Goal: Task Accomplishment & Management: Manage account settings

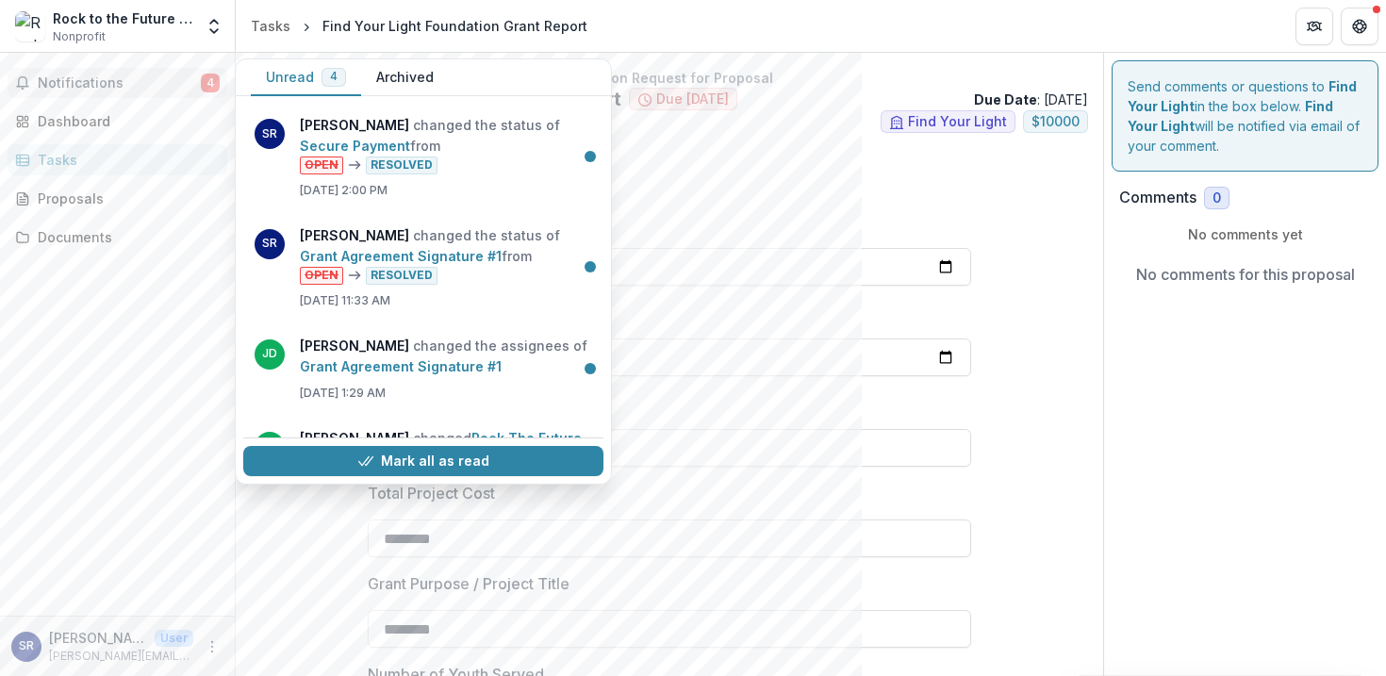
click at [412, 76] on button "Archived" at bounding box center [405, 77] width 88 height 37
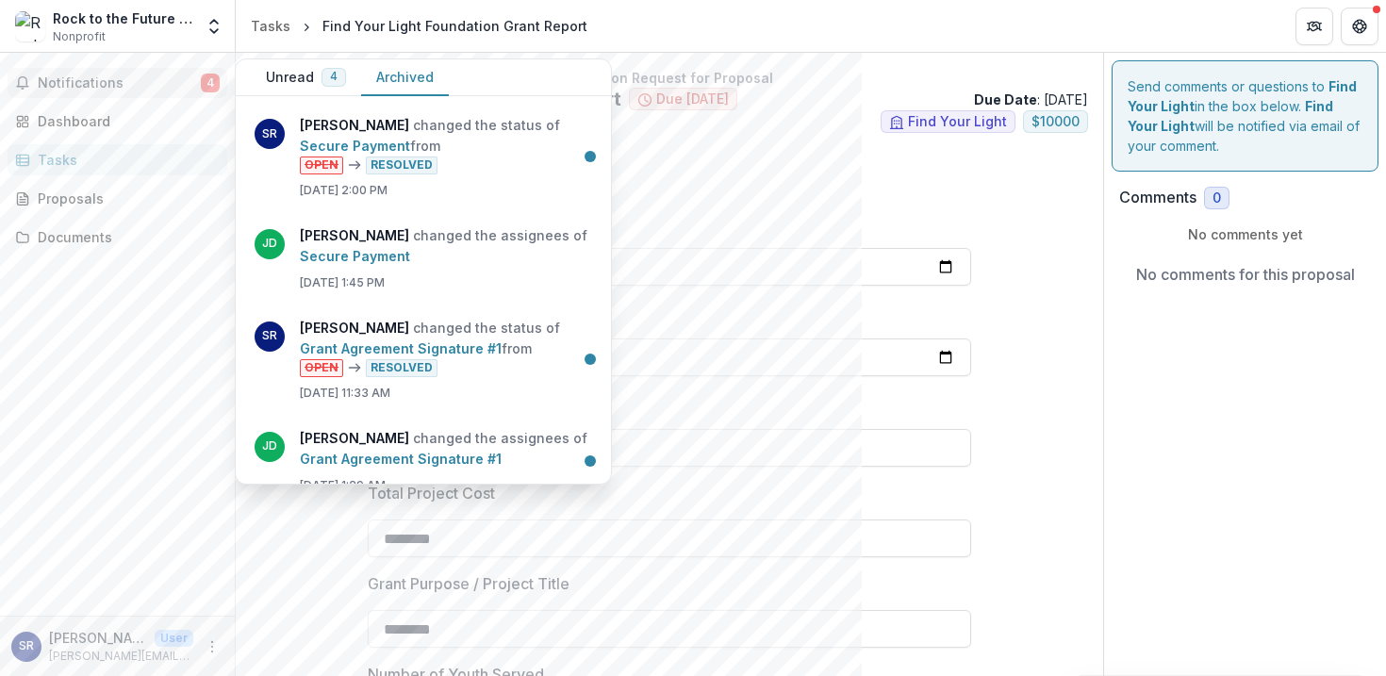
click at [306, 71] on button "Unread 4" at bounding box center [306, 77] width 110 height 37
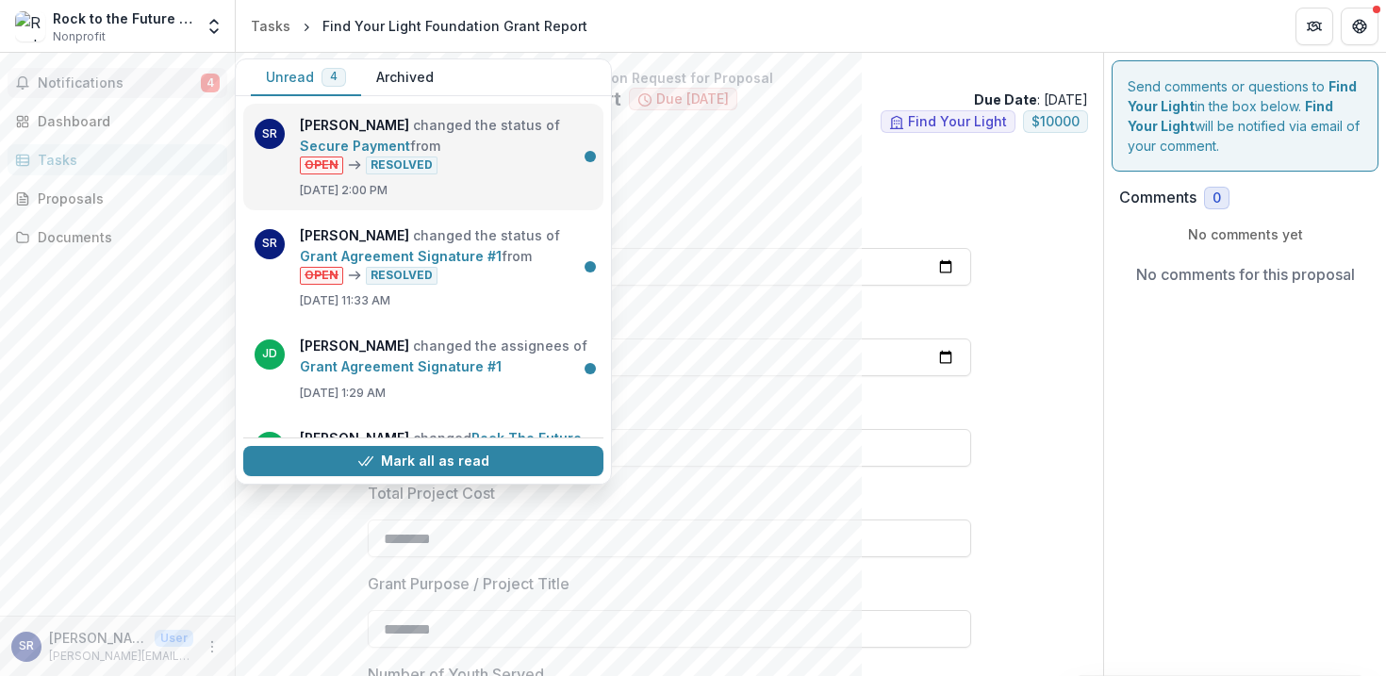
click at [410, 139] on link "Secure Payment" at bounding box center [355, 146] width 110 height 16
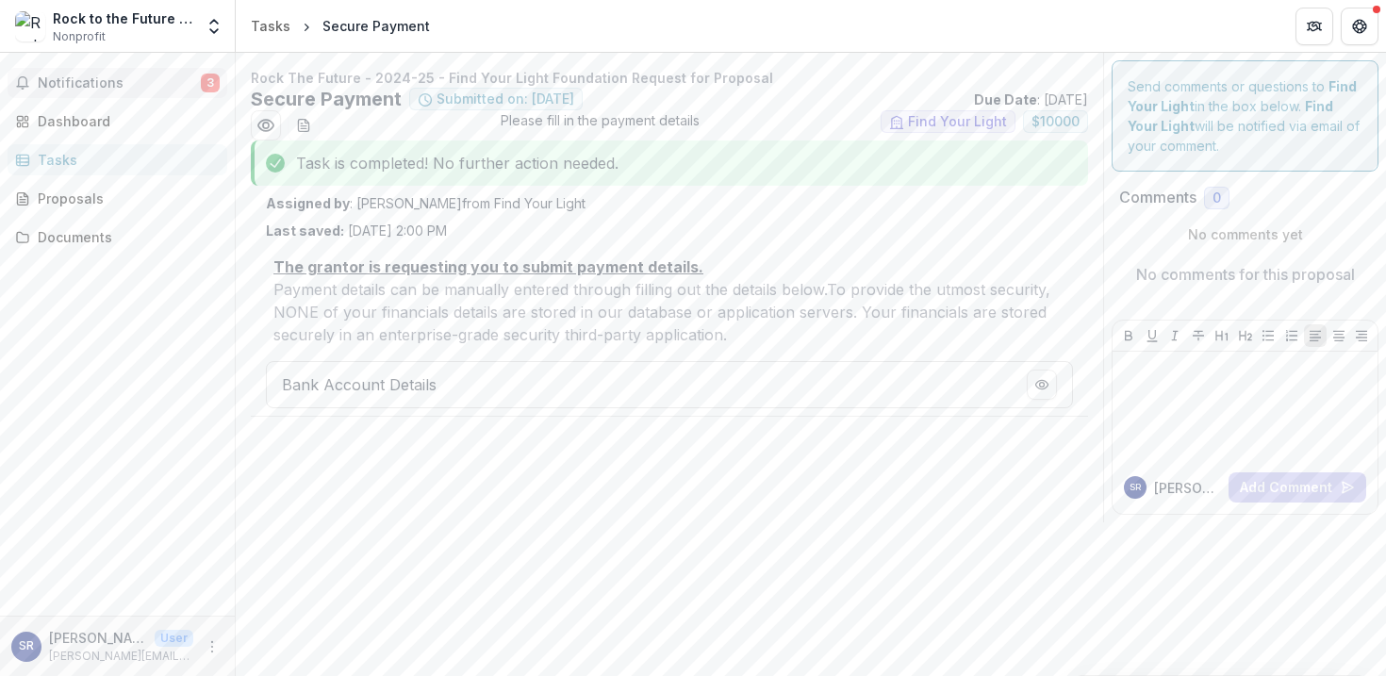
click at [179, 71] on button "Notifications 3" at bounding box center [118, 83] width 220 height 30
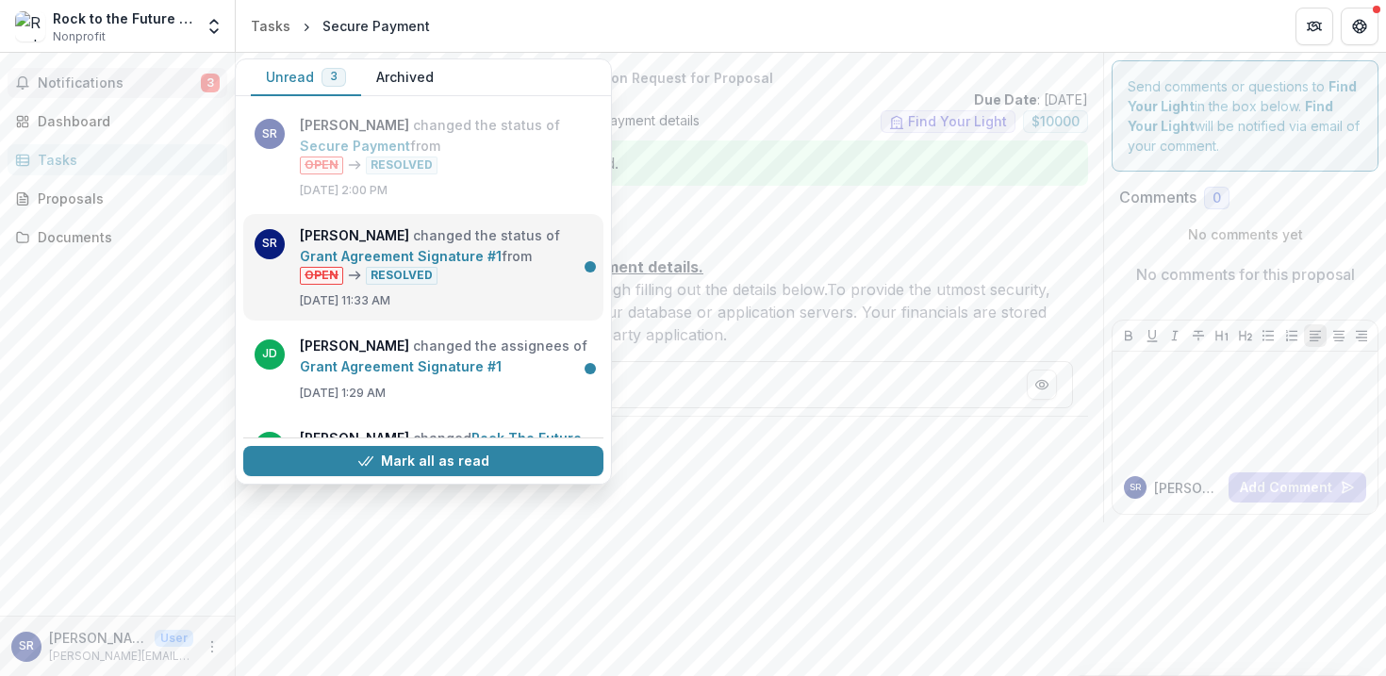
click at [358, 248] on link "Grant Agreement Signature #1" at bounding box center [401, 256] width 202 height 16
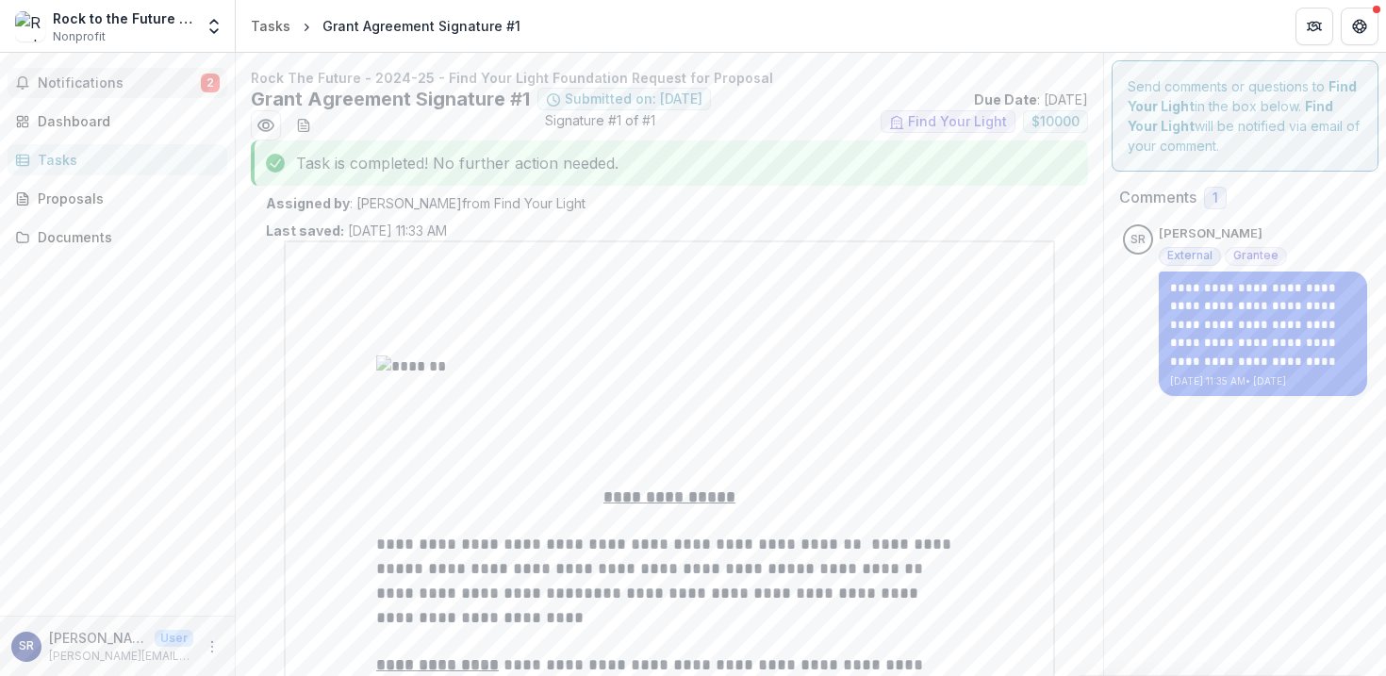
click at [166, 80] on span "Notifications" at bounding box center [119, 83] width 163 height 16
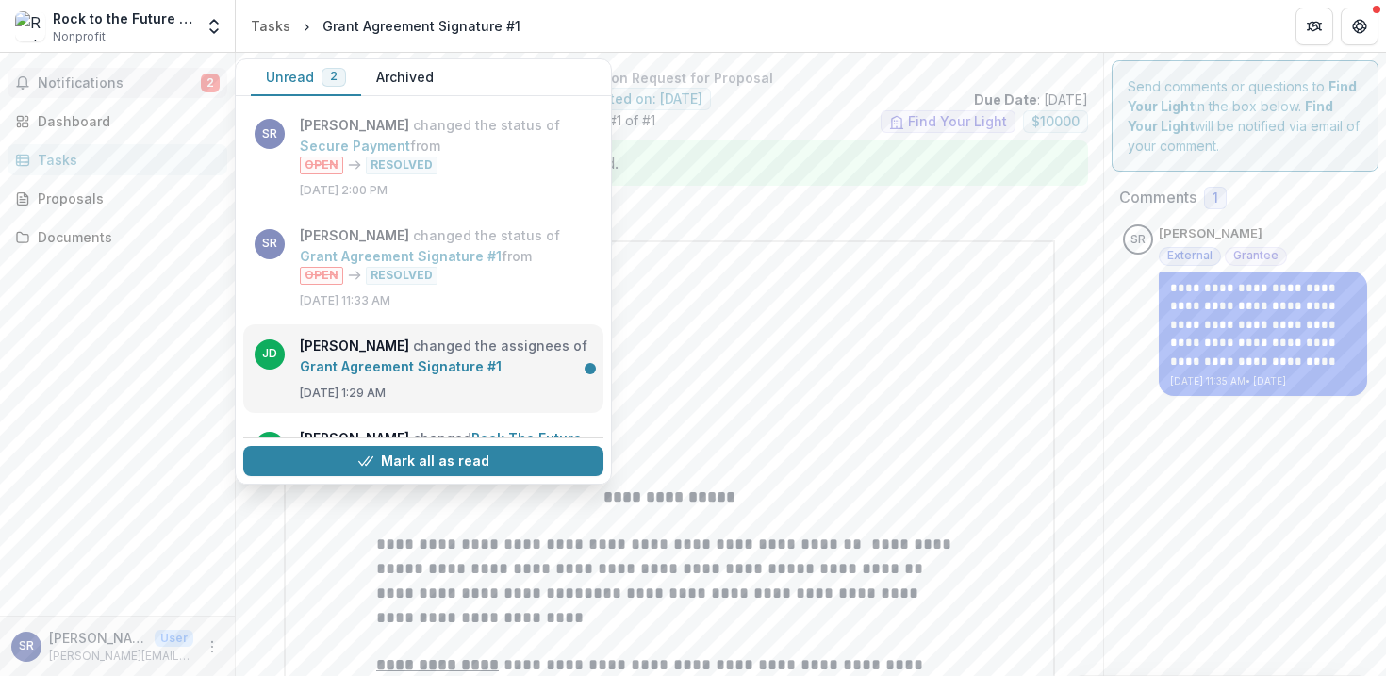
click at [442, 358] on link "Grant Agreement Signature #1" at bounding box center [401, 366] width 202 height 16
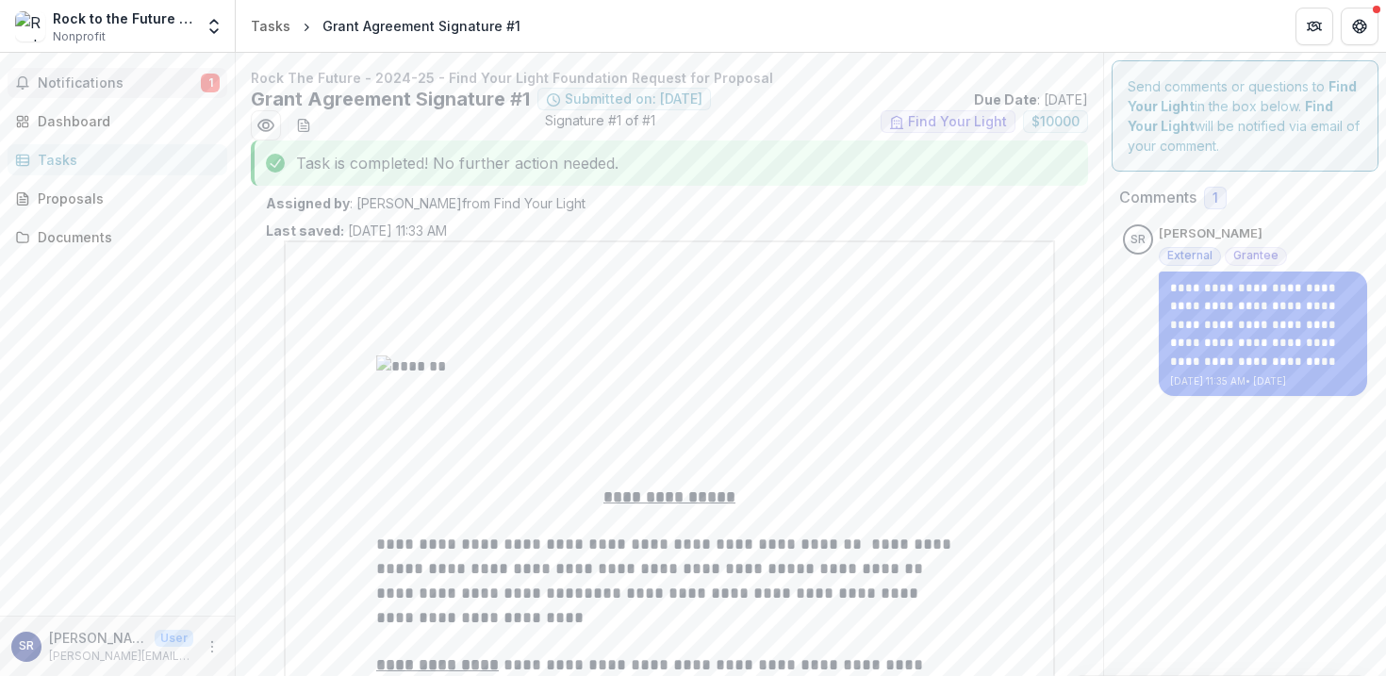
click at [168, 88] on span "Notifications" at bounding box center [119, 83] width 163 height 16
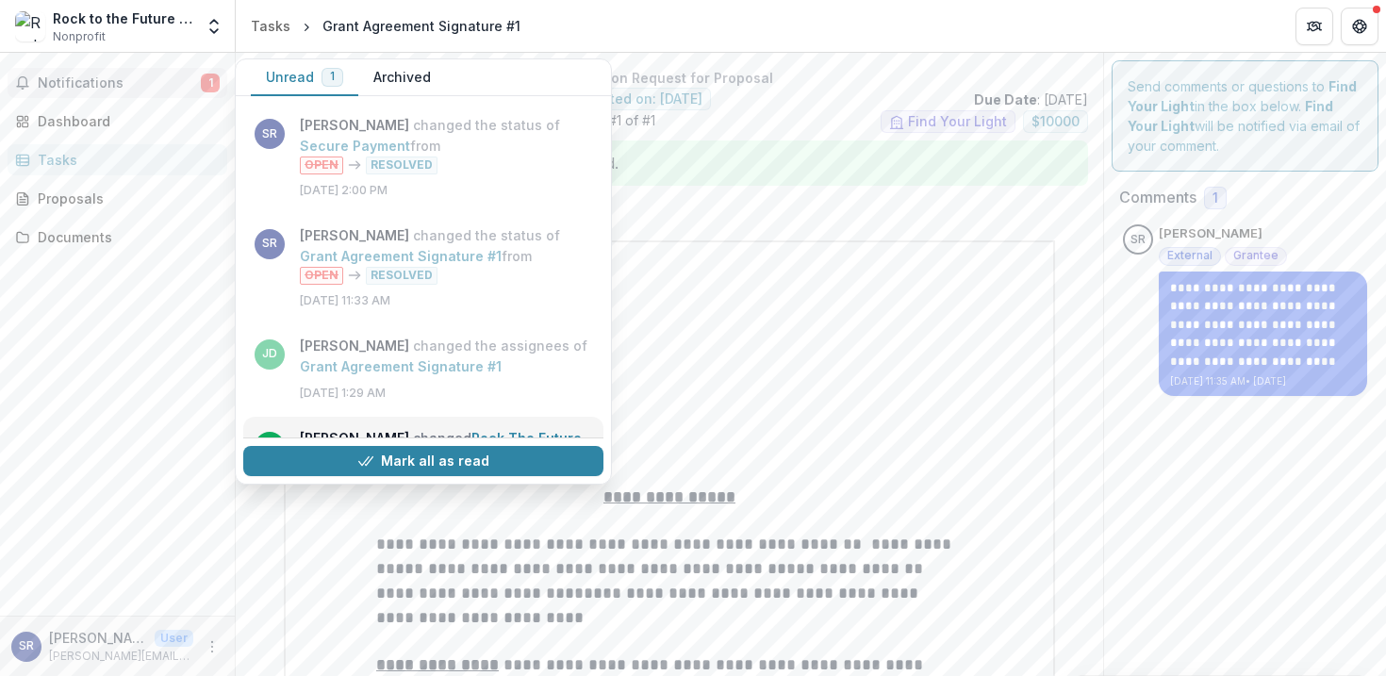
click at [547, 430] on link "Rock The Future - 2024-25 - Find Your Light Foundation Request for Proposal" at bounding box center [441, 459] width 282 height 58
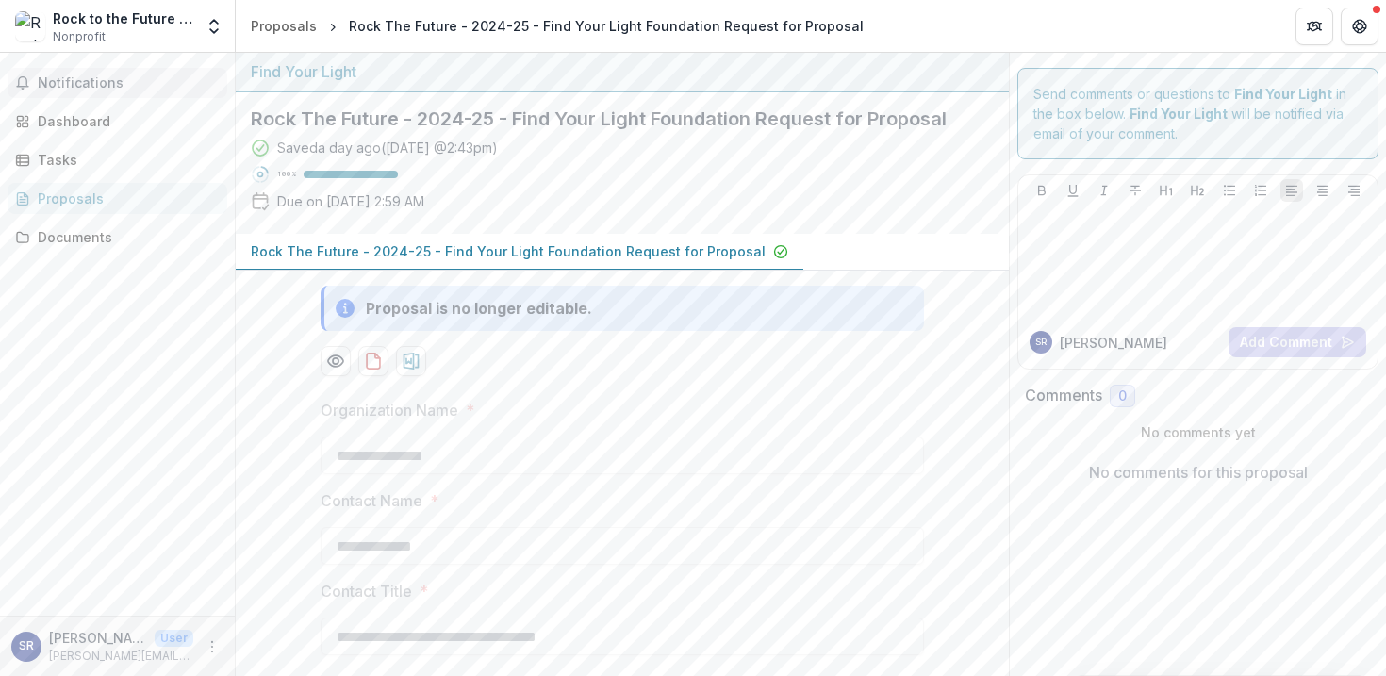
click at [120, 84] on span "Notifications" at bounding box center [129, 83] width 182 height 16
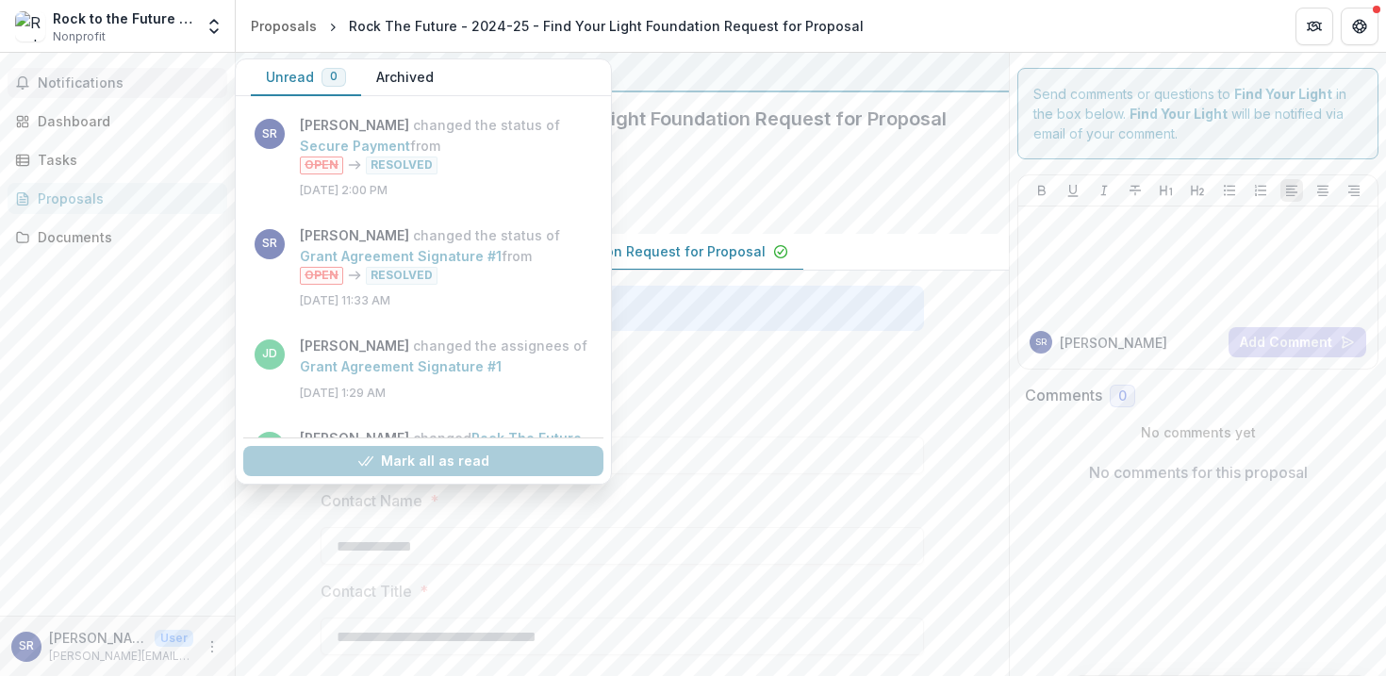
click at [120, 84] on span "Notifications" at bounding box center [129, 83] width 182 height 16
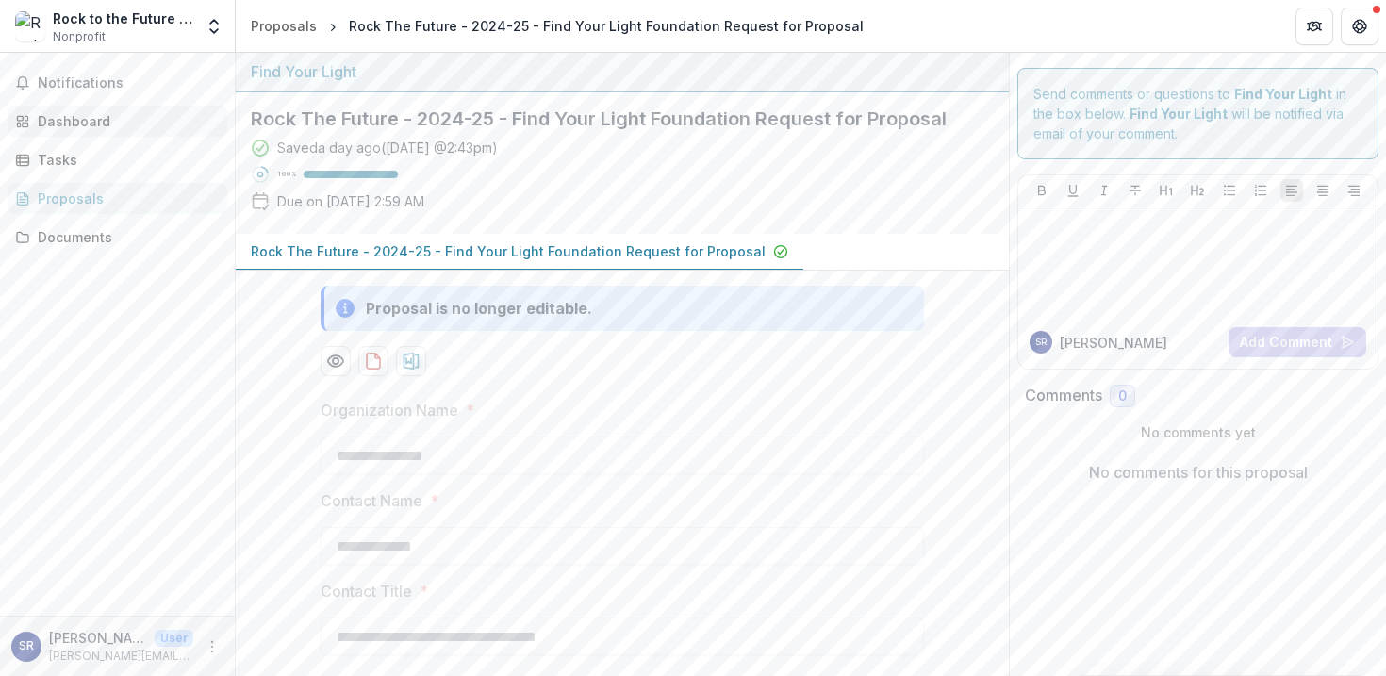
click at [106, 114] on div "Dashboard" at bounding box center [125, 121] width 174 height 20
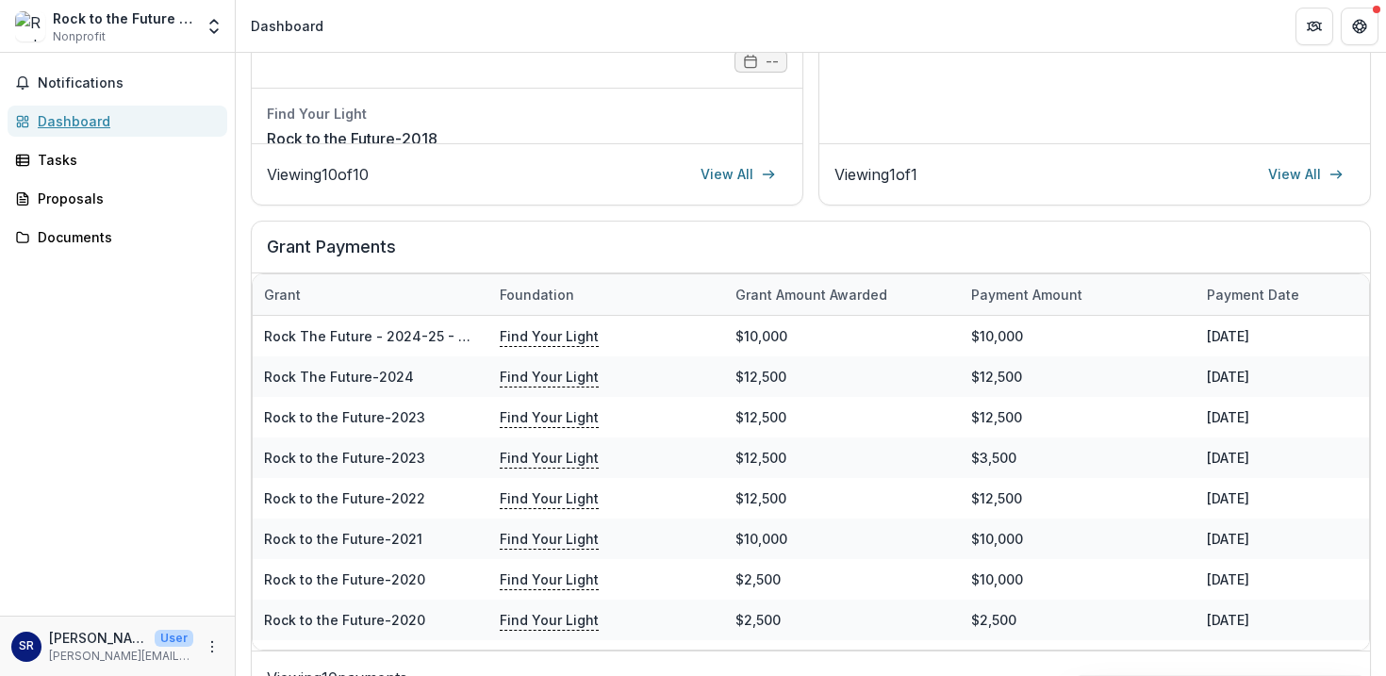
scroll to position [617, 0]
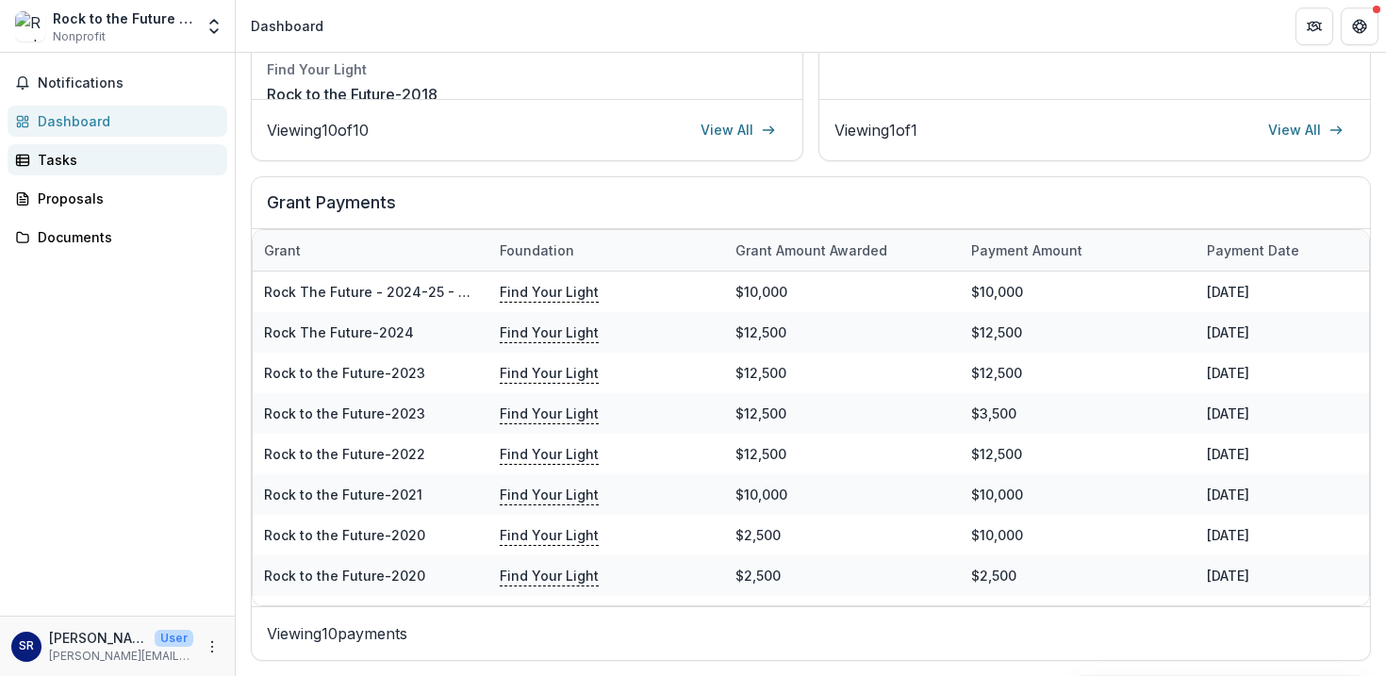
click at [76, 157] on div "Tasks" at bounding box center [125, 160] width 174 height 20
